Goal: Transaction & Acquisition: Obtain resource

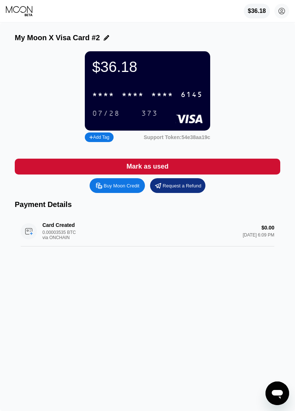
click at [21, 16] on icon at bounding box center [20, 11] width 28 height 11
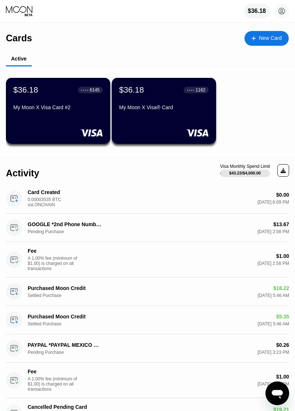
click at [79, 110] on div "My Moon X Visa Card #2" at bounding box center [58, 108] width 90 height 6
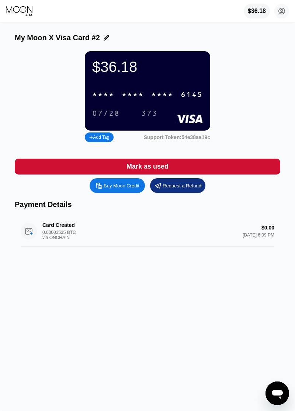
click at [124, 179] on div "Buy Moon Credit" at bounding box center [117, 185] width 55 height 15
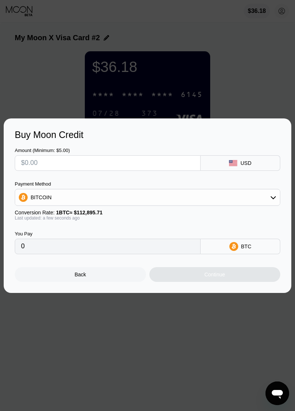
click at [181, 166] on input "text" at bounding box center [108, 163] width 174 height 15
click at [146, 164] on input "text" at bounding box center [108, 163] width 174 height 15
type input "$22"
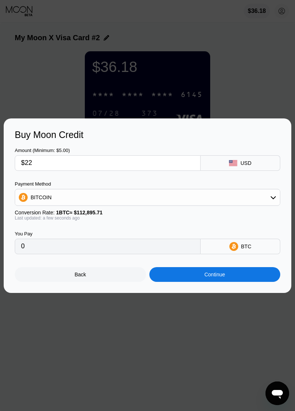
type input "0.00019488"
type input "$220"
type input "0.00194871"
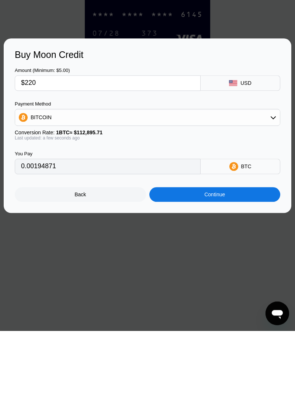
click at [214, 278] on div "Continue" at bounding box center [215, 275] width 21 height 6
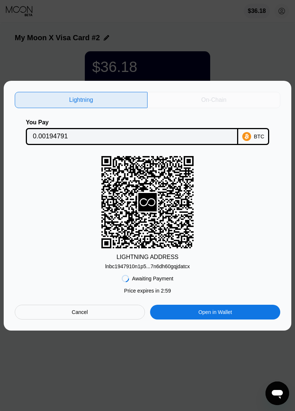
click at [235, 108] on div "On-Chain" at bounding box center [214, 100] width 133 height 16
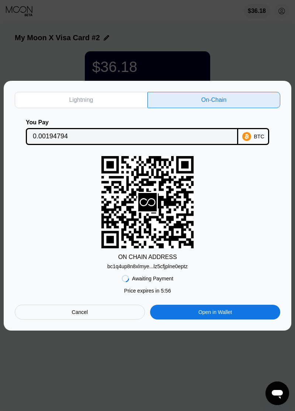
click at [185, 270] on div "bc1q4up8n8xlmye...lz5cfjplne0eptz" at bounding box center [147, 267] width 81 height 6
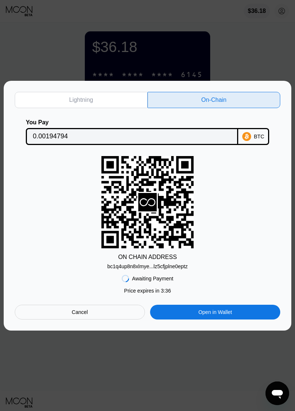
scroll to position [21, 0]
click at [26, 69] on div at bounding box center [147, 205] width 295 height 411
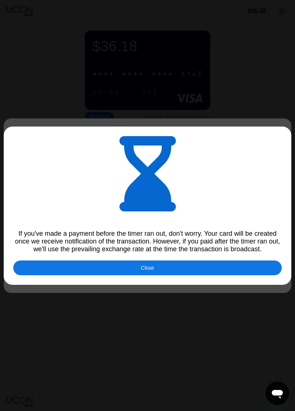
scroll to position [0, 0]
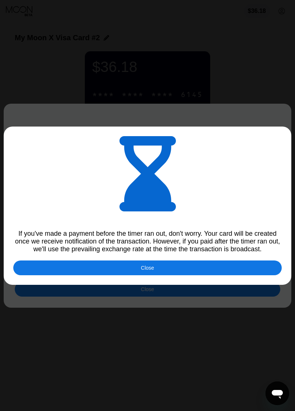
click at [220, 271] on div "Close" at bounding box center [147, 268] width 269 height 15
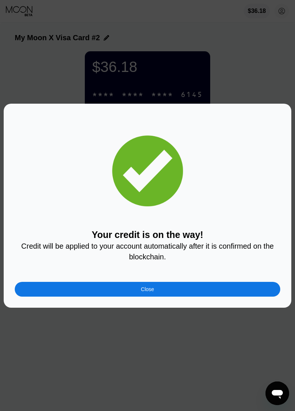
click at [222, 294] on div "Close" at bounding box center [148, 289] width 266 height 15
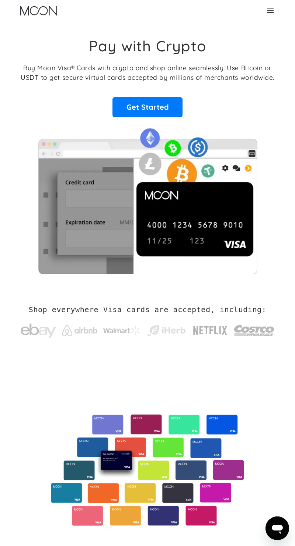
click at [268, 13] on icon at bounding box center [270, 10] width 9 height 9
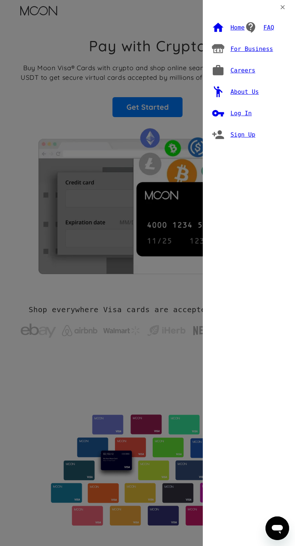
click at [239, 116] on div "Log In" at bounding box center [241, 113] width 21 height 7
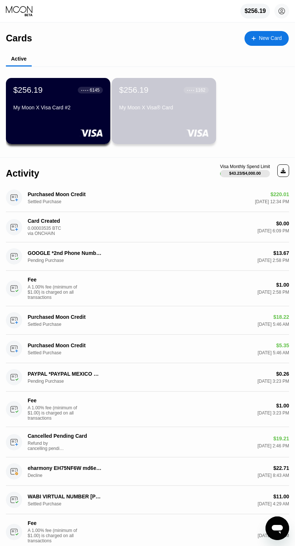
click at [195, 118] on div "$256.19 ● ● ● ● 1162 My Moon X Visa® Card" at bounding box center [164, 111] width 105 height 66
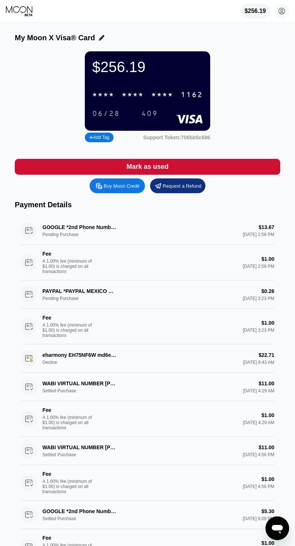
click at [20, 16] on icon at bounding box center [20, 11] width 28 height 11
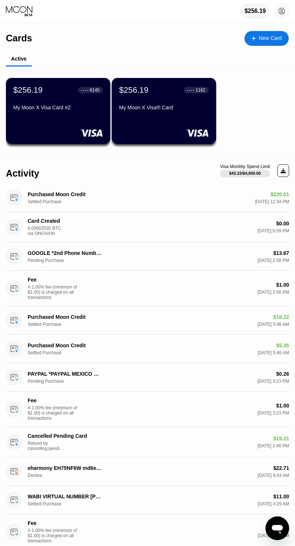
click at [28, 119] on div "$256.19 ● ● ● ● 6145 My Moon X Visa Card #2" at bounding box center [58, 111] width 105 height 66
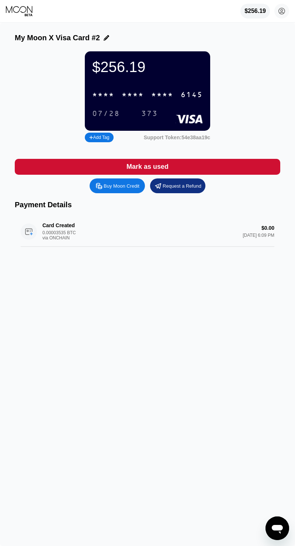
click at [107, 96] on div "* * * *" at bounding box center [103, 95] width 22 height 8
